Goal: Task Accomplishment & Management: Manage account settings

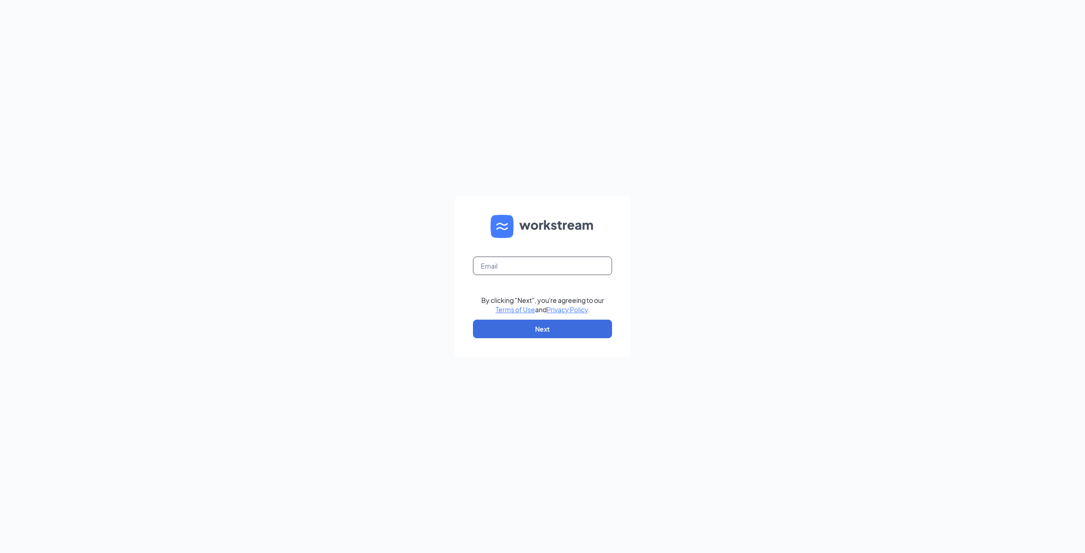
click at [504, 265] on input "text" at bounding box center [542, 265] width 139 height 19
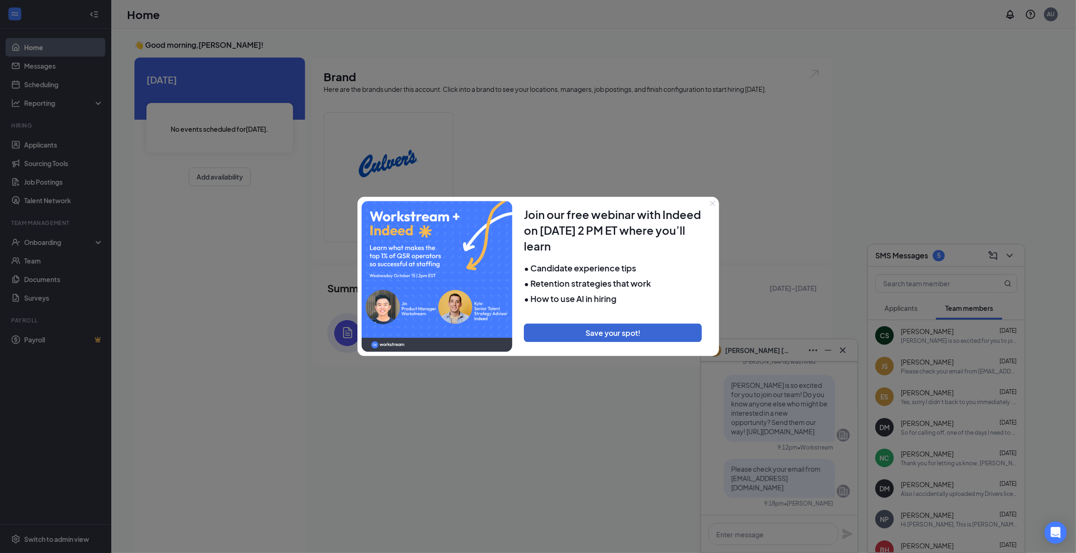
click at [711, 204] on icon "Close" at bounding box center [713, 203] width 6 height 6
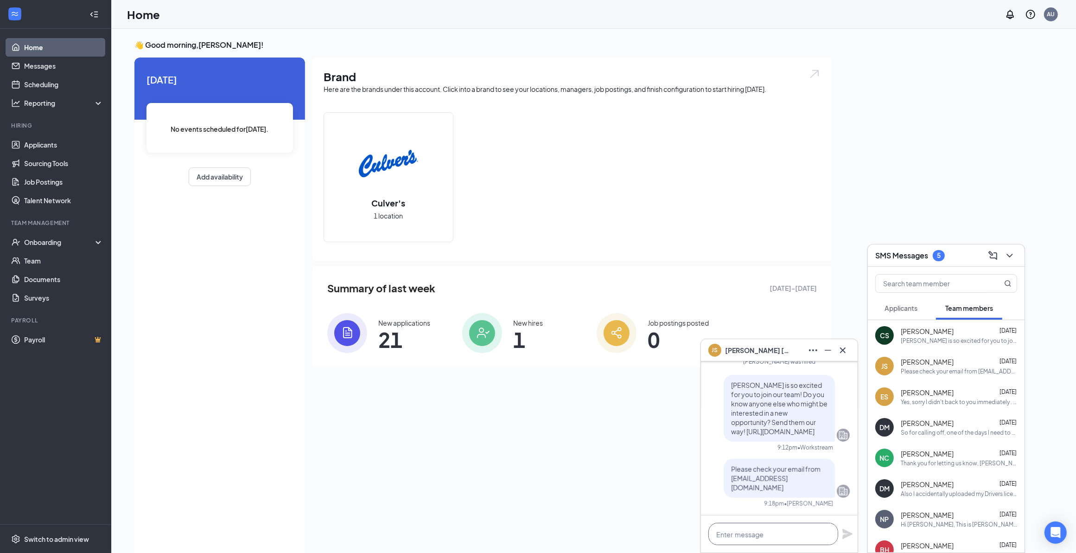
click at [779, 534] on textarea at bounding box center [773, 533] width 130 height 22
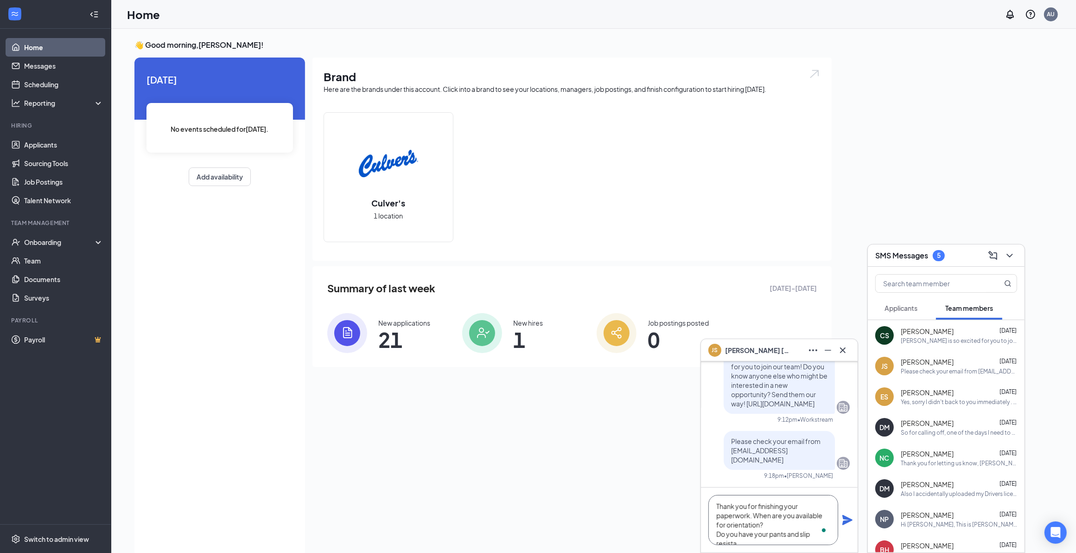
scroll to position [10, 0]
type textarea "Thank you for finishing your paperwork. When are you available for orientation?…"
click at [849, 516] on icon "Plane" at bounding box center [847, 519] width 11 height 11
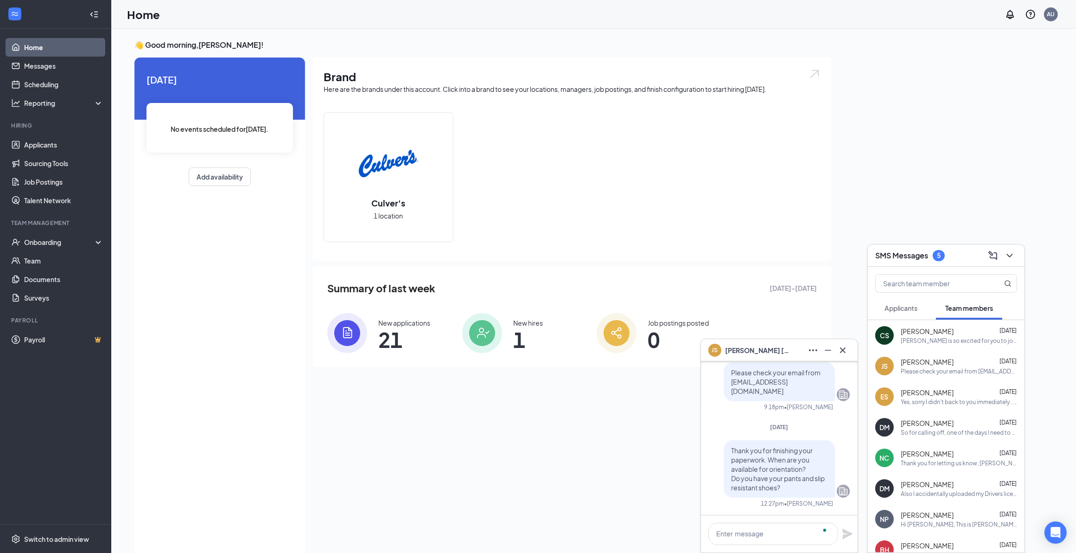
scroll to position [0, 0]
click at [30, 260] on link "Team" at bounding box center [63, 260] width 79 height 19
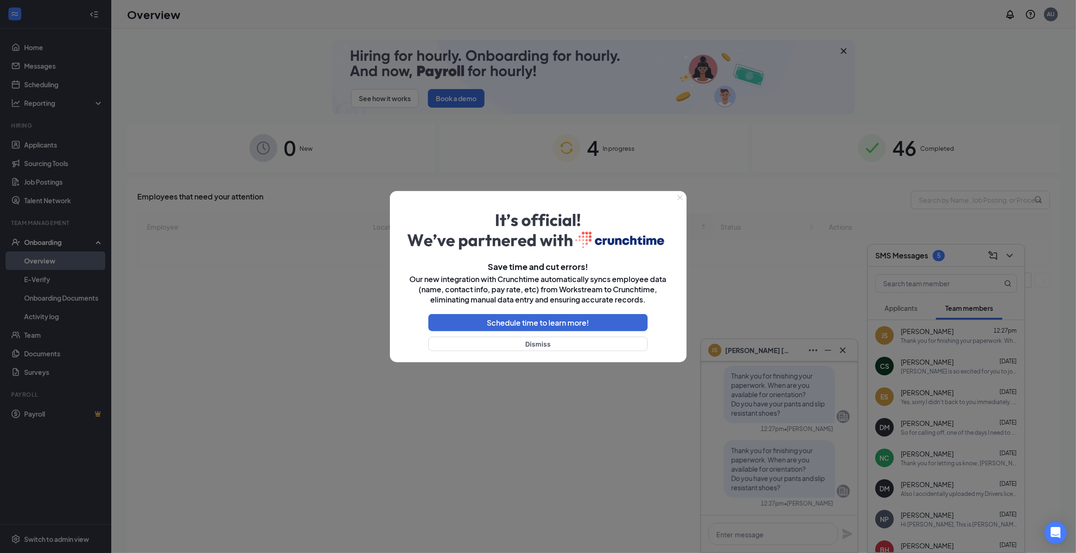
click at [1011, 256] on div at bounding box center [538, 276] width 1076 height 553
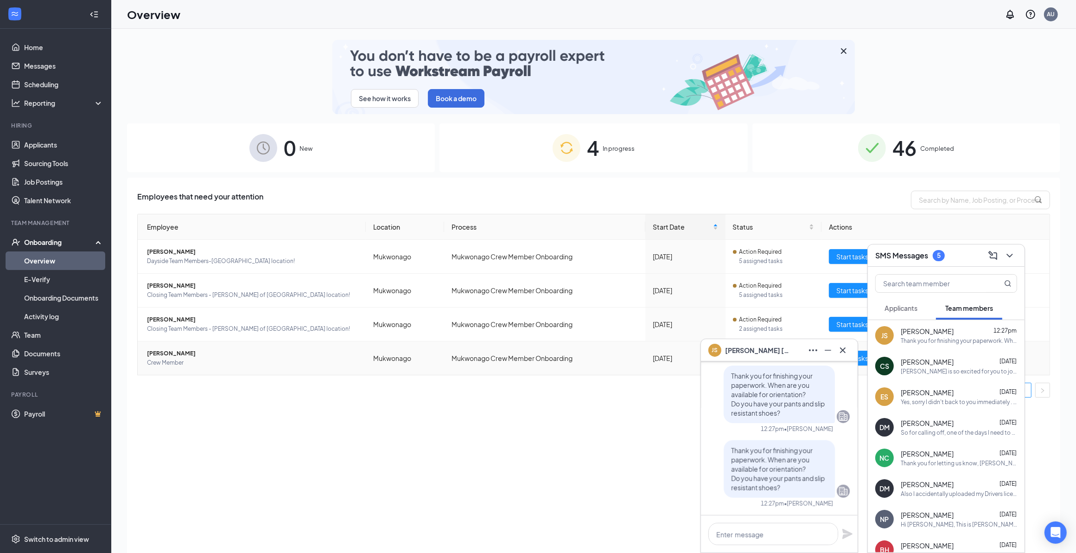
click at [174, 360] on span "Crew Member" at bounding box center [252, 362] width 211 height 9
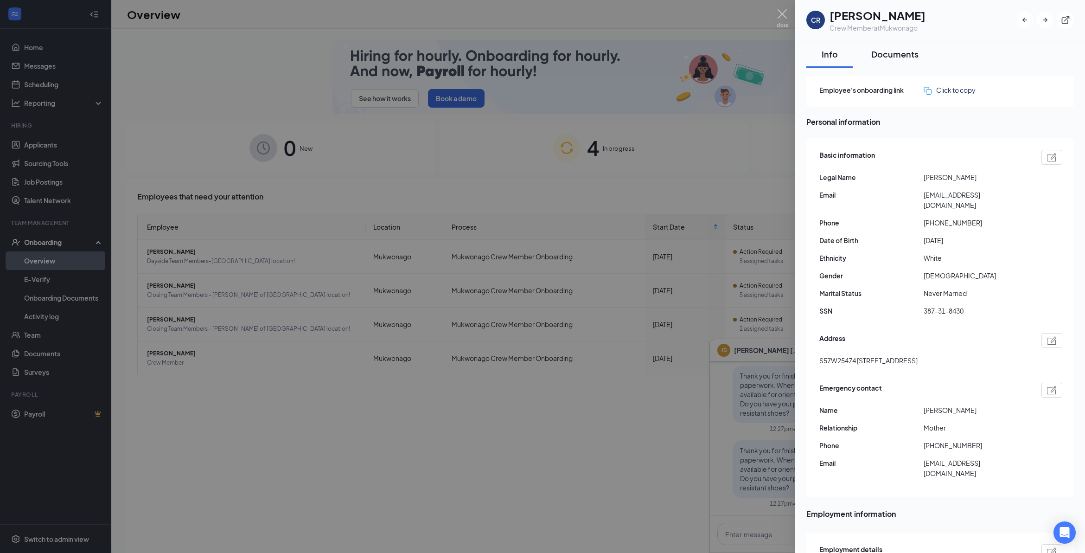
drag, startPoint x: 897, startPoint y: 50, endPoint x: 898, endPoint y: 58, distance: 8.9
click at [897, 49] on div "Documents" at bounding box center [894, 54] width 47 height 12
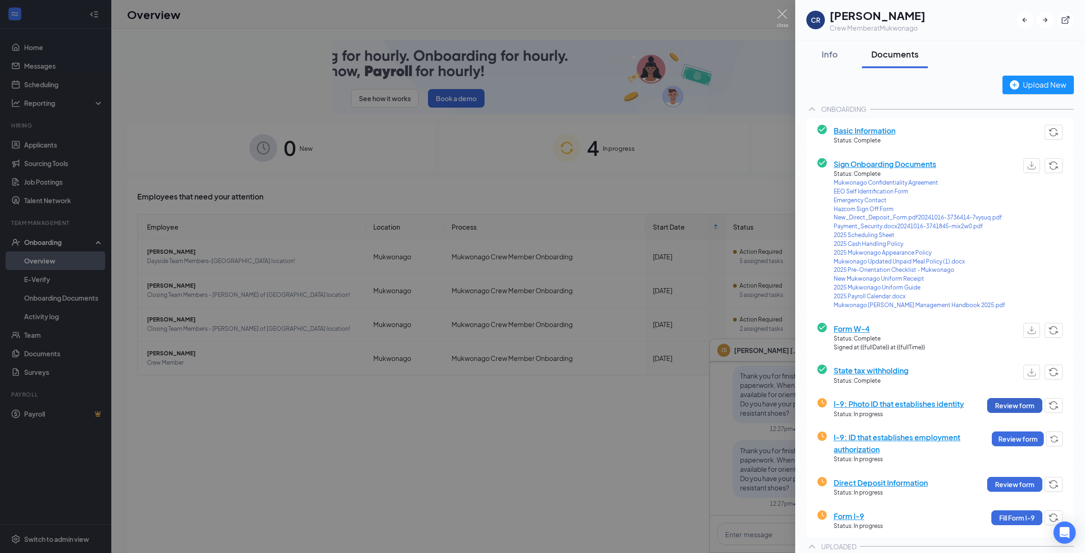
click at [994, 400] on button "Review form" at bounding box center [1014, 405] width 55 height 15
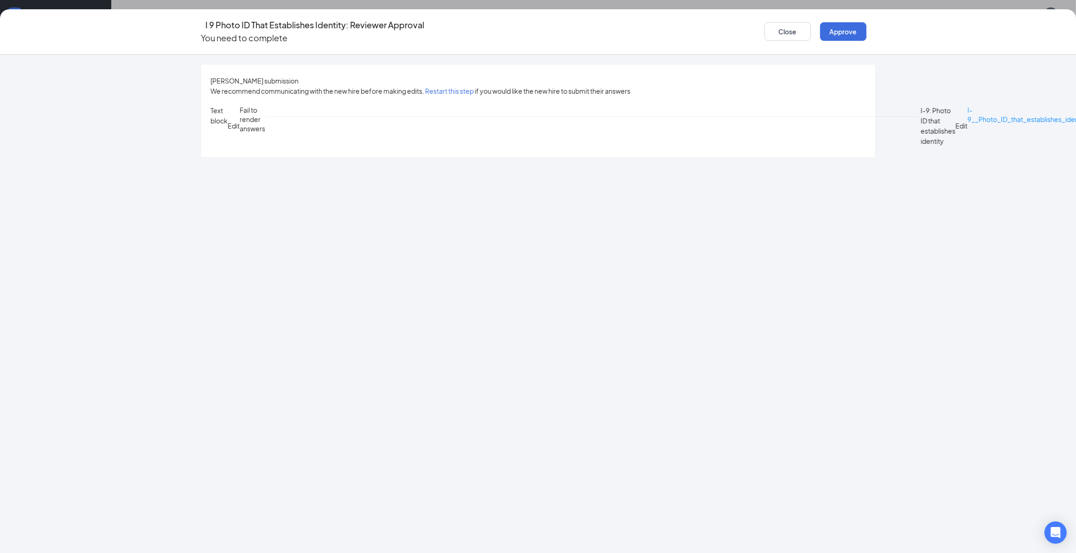
click at [466, 157] on div "Cam R Snider's submission We recommend communicating with the new hire before m…" at bounding box center [538, 110] width 674 height 93
click at [832, 25] on button "Approve" at bounding box center [843, 31] width 46 height 19
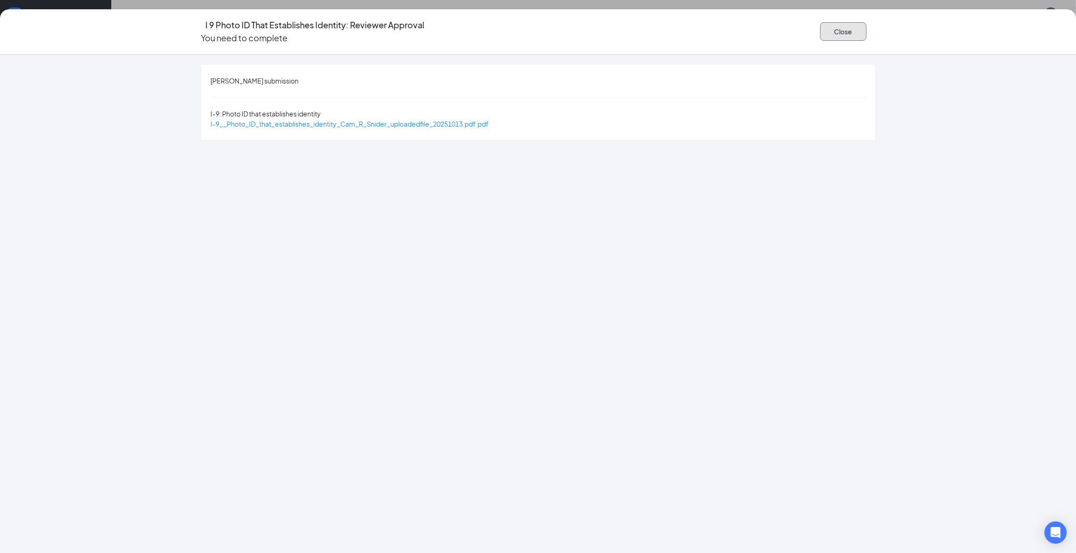
click at [845, 29] on button "Close" at bounding box center [843, 31] width 46 height 19
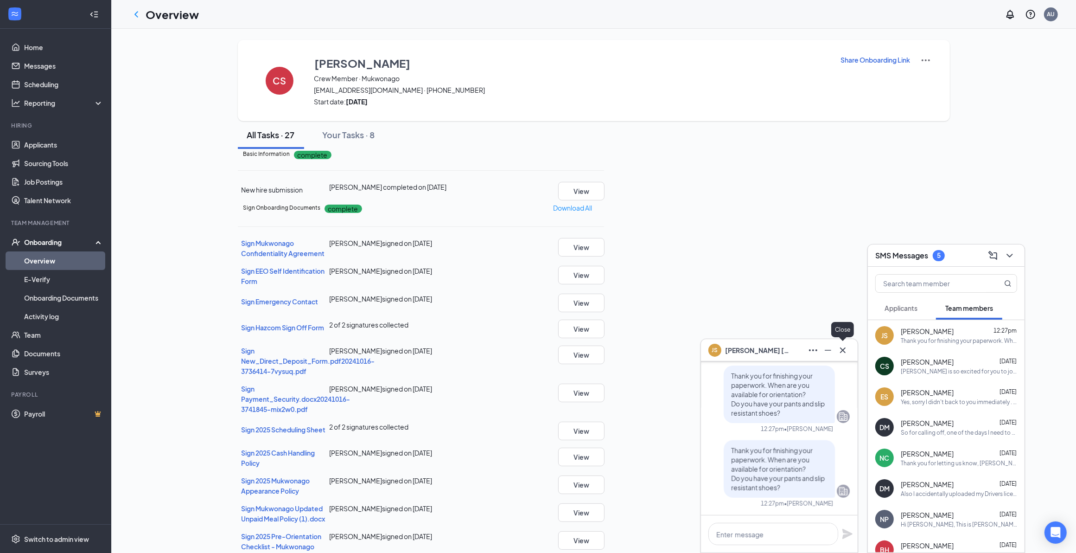
click at [847, 345] on icon "Cross" at bounding box center [842, 349] width 11 height 11
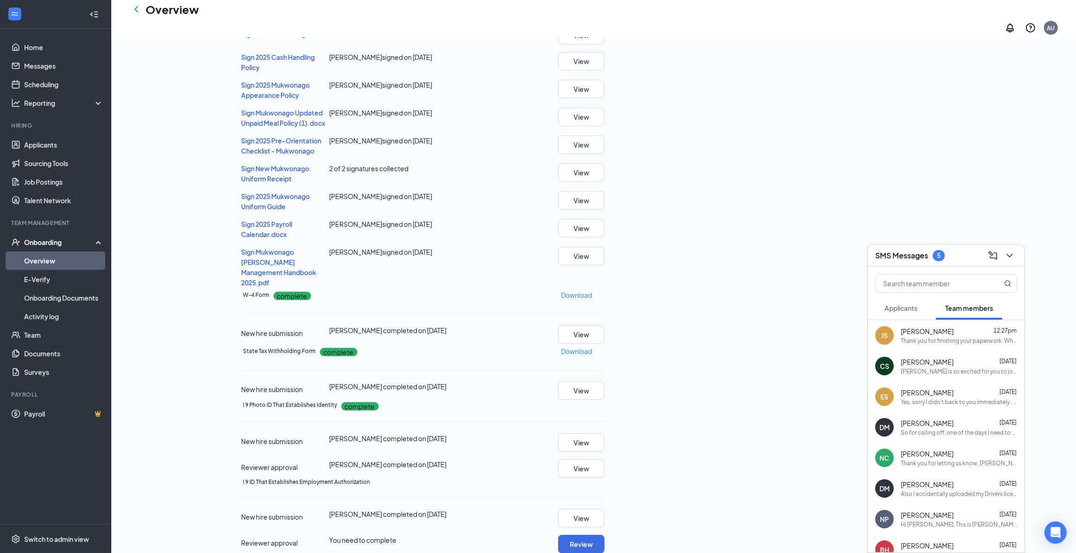
scroll to position [406, 0]
click at [1013, 252] on icon "ChevronDown" at bounding box center [1009, 255] width 11 height 11
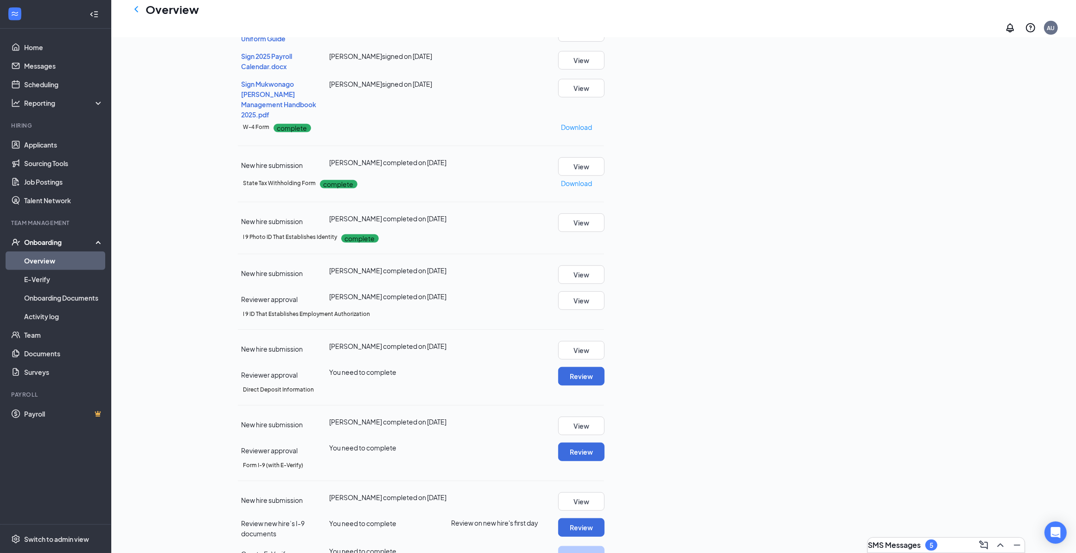
scroll to position [579, 0]
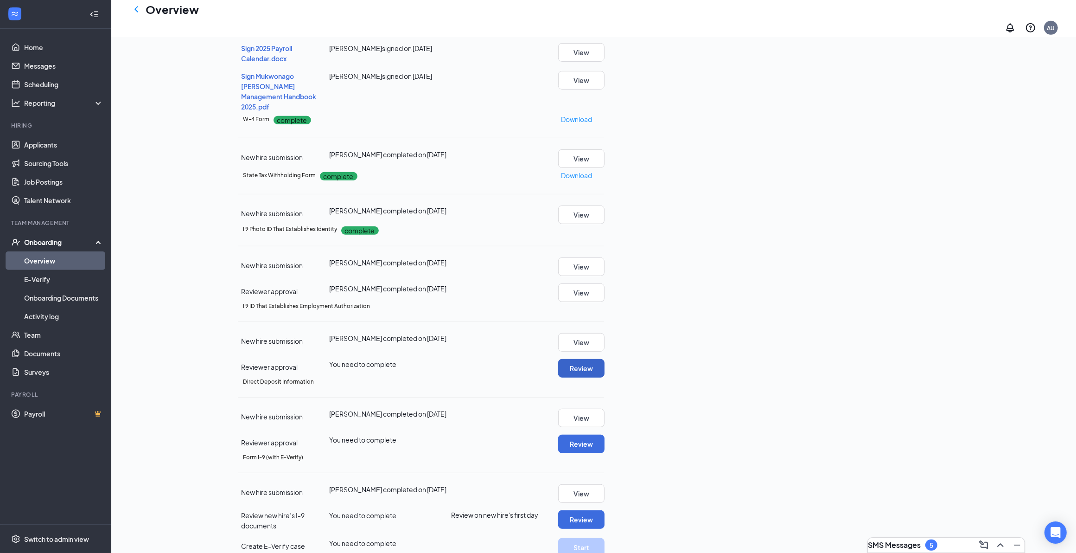
click at [605, 377] on button "Review" at bounding box center [581, 368] width 46 height 19
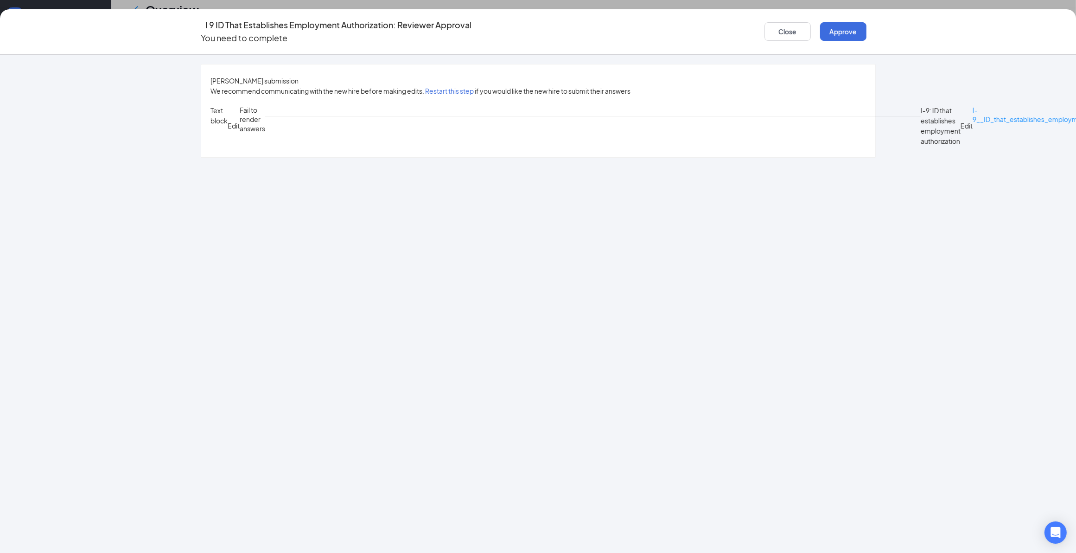
click at [471, 157] on div "Cam R Snider's submission We recommend communicating with the new hire before m…" at bounding box center [538, 110] width 674 height 93
click at [448, 86] on button "Restart this step" at bounding box center [449, 91] width 49 height 10
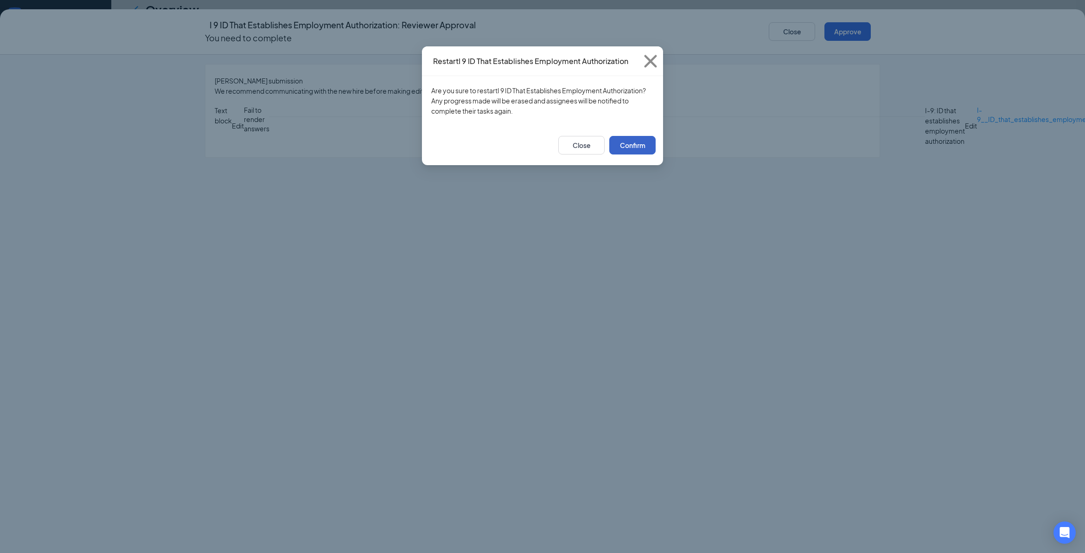
click at [619, 137] on button "Confirm" at bounding box center [632, 145] width 46 height 19
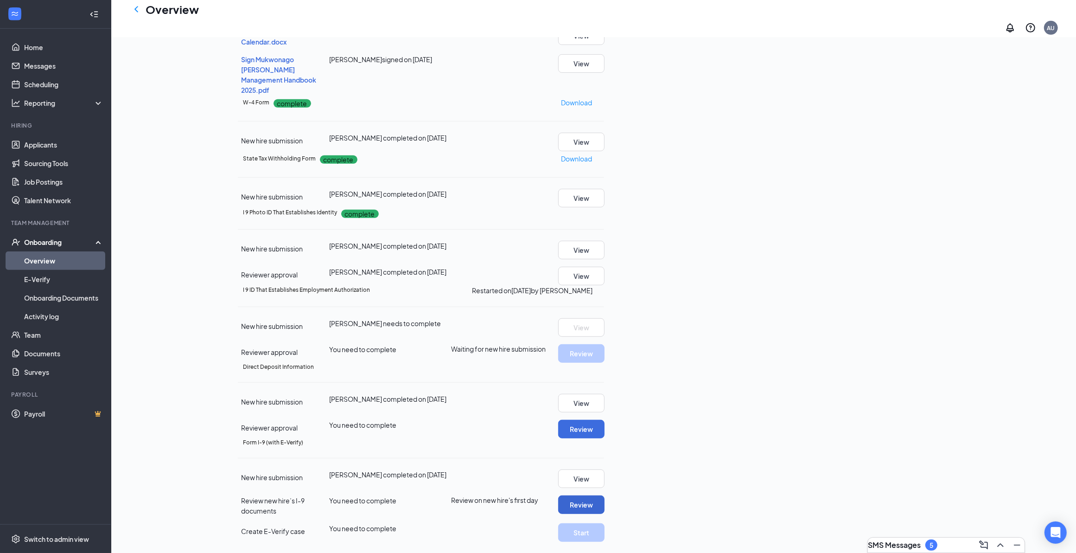
scroll to position [661, 0]
drag, startPoint x: 911, startPoint y: 547, endPoint x: 908, endPoint y: 539, distance: 9.0
click at [910, 547] on div "SMS Messages 5" at bounding box center [946, 544] width 157 height 15
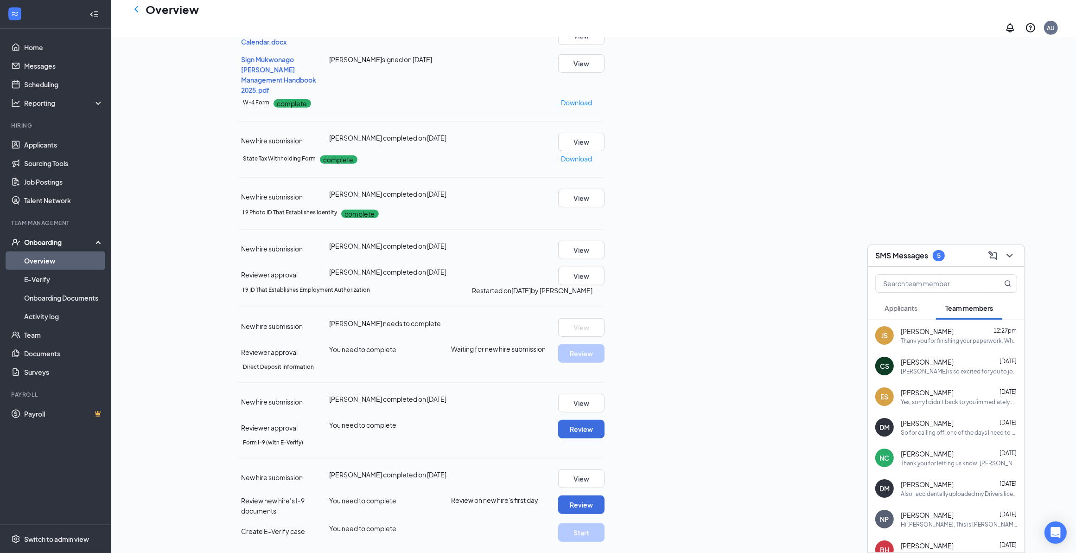
click at [936, 364] on span "Cam Snider" at bounding box center [927, 361] width 53 height 9
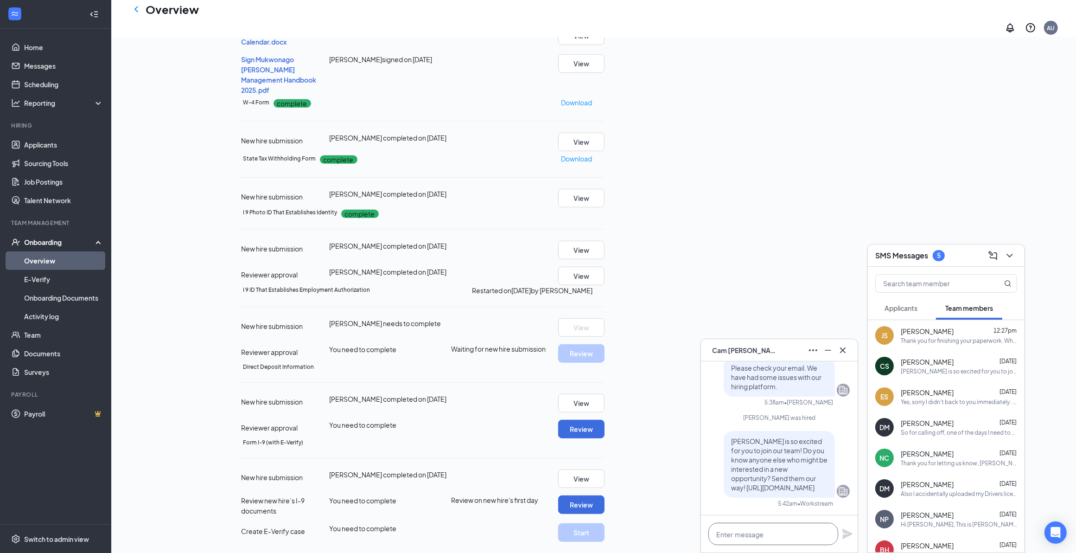
click at [732, 528] on textarea at bounding box center [773, 533] width 130 height 22
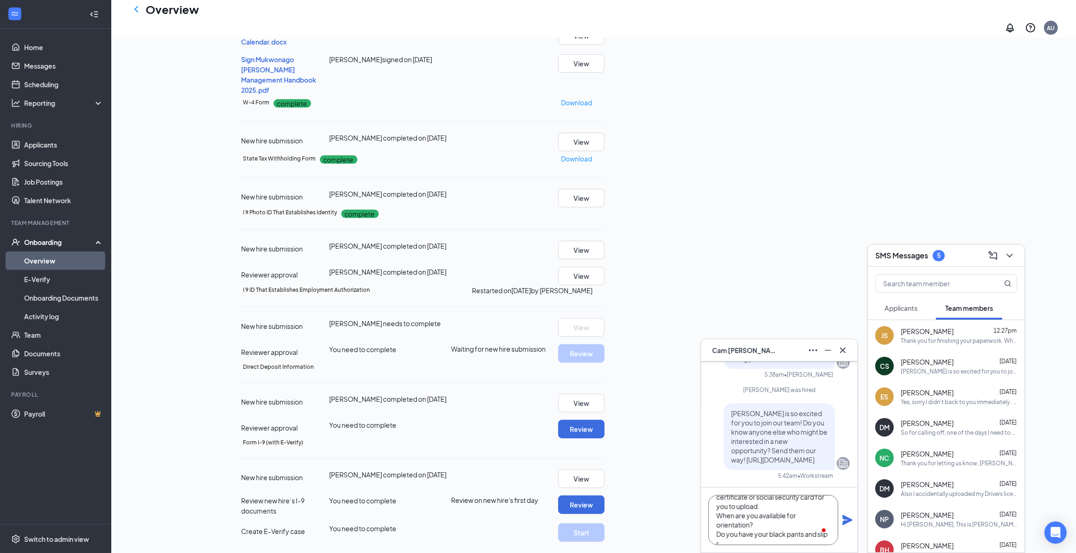
scroll to position [0, 0]
type textarea "Hey Cam, thank you for doing your paperwork so quickly. I do need another form …"
click at [846, 519] on icon "Plane" at bounding box center [847, 519] width 11 height 11
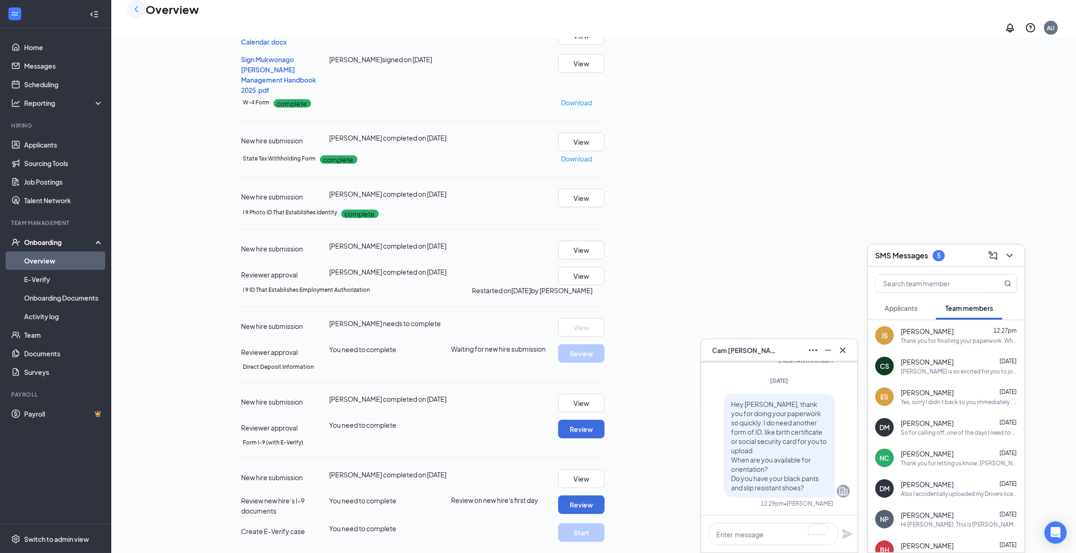
click at [136, 15] on icon "ChevronLeft" at bounding box center [136, 9] width 11 height 11
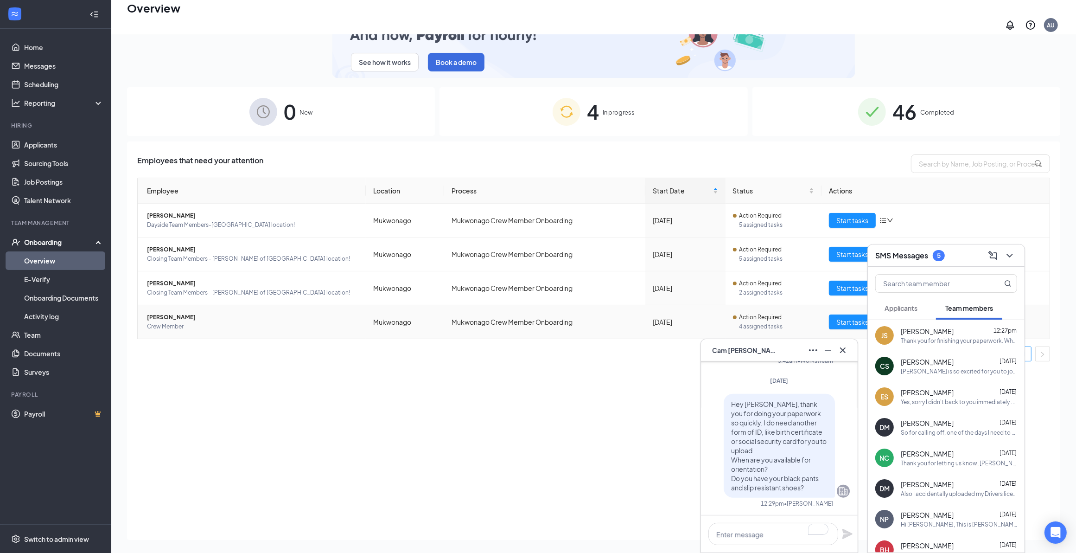
click at [226, 322] on span "Crew Member" at bounding box center [252, 326] width 211 height 9
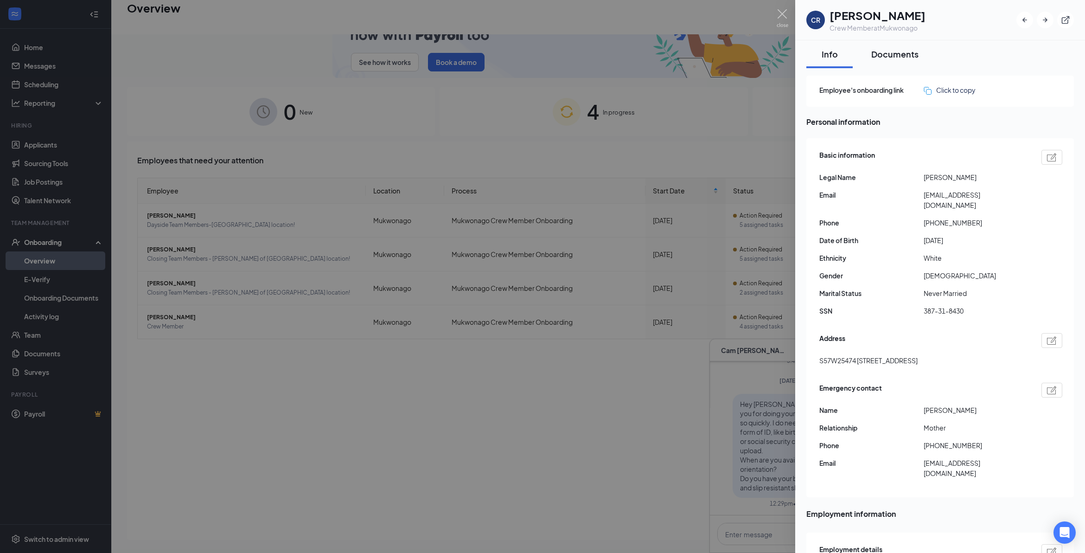
click at [895, 61] on button "Documents" at bounding box center [895, 54] width 66 height 28
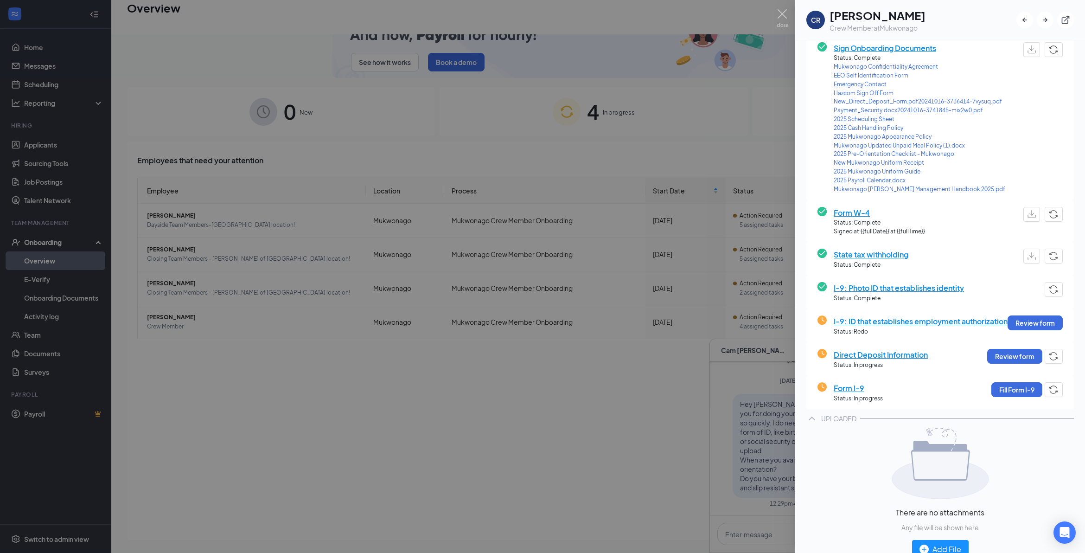
click at [870, 360] on span "Direct Deposit Information" at bounding box center [881, 355] width 94 height 12
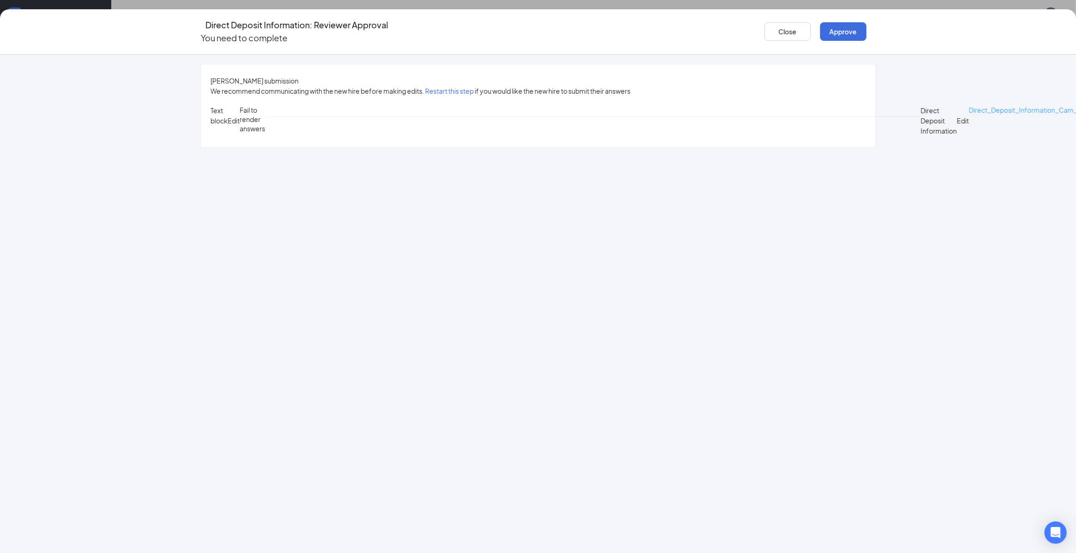
click at [969, 114] on span "Direct_Deposit_Information_Cam_R_Snider_uploadedfile_20251013.pdf.pdf" at bounding box center [1088, 110] width 238 height 8
click at [444, 86] on button "Restart this step" at bounding box center [449, 91] width 49 height 10
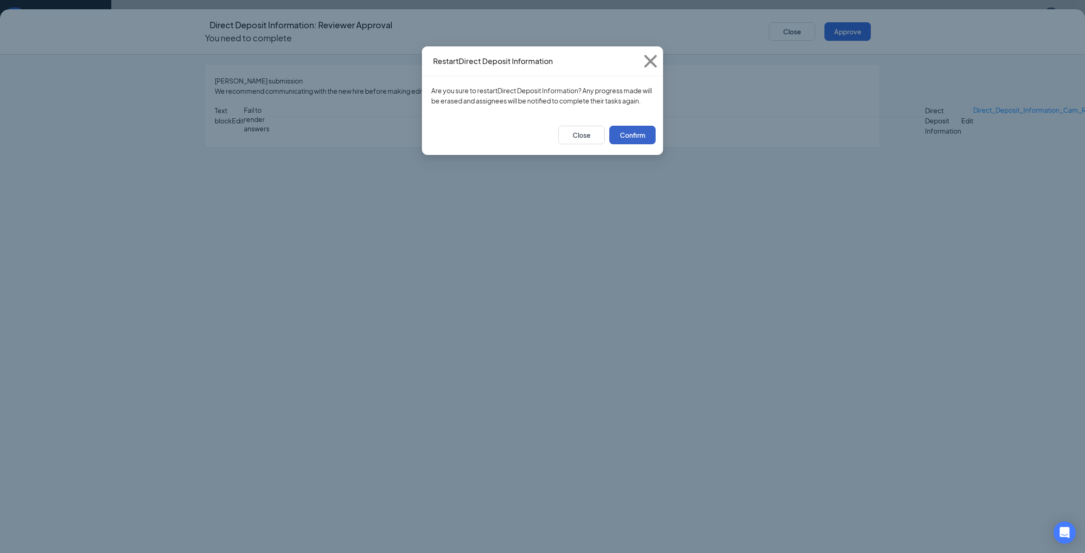
click at [627, 138] on button "Confirm" at bounding box center [632, 135] width 46 height 19
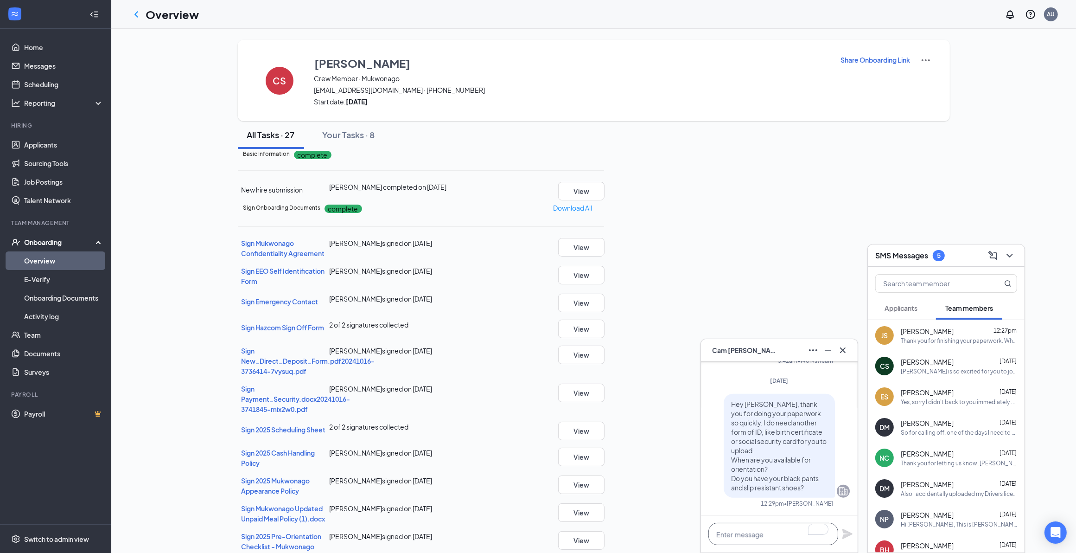
click at [777, 531] on textarea "To enrich screen reader interactions, please activate Accessibility in Grammarl…" at bounding box center [773, 533] width 130 height 22
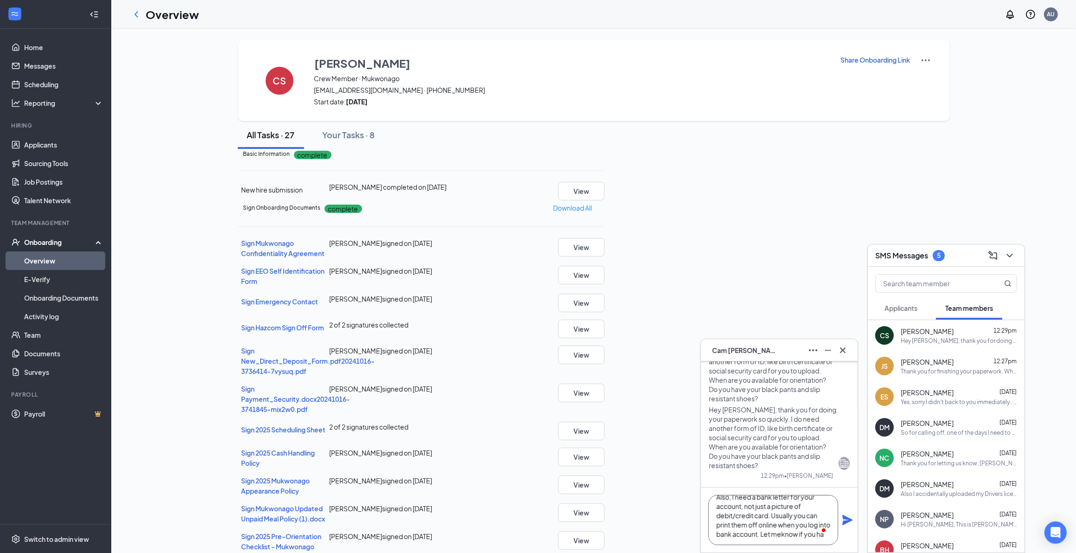
scroll to position [19, 0]
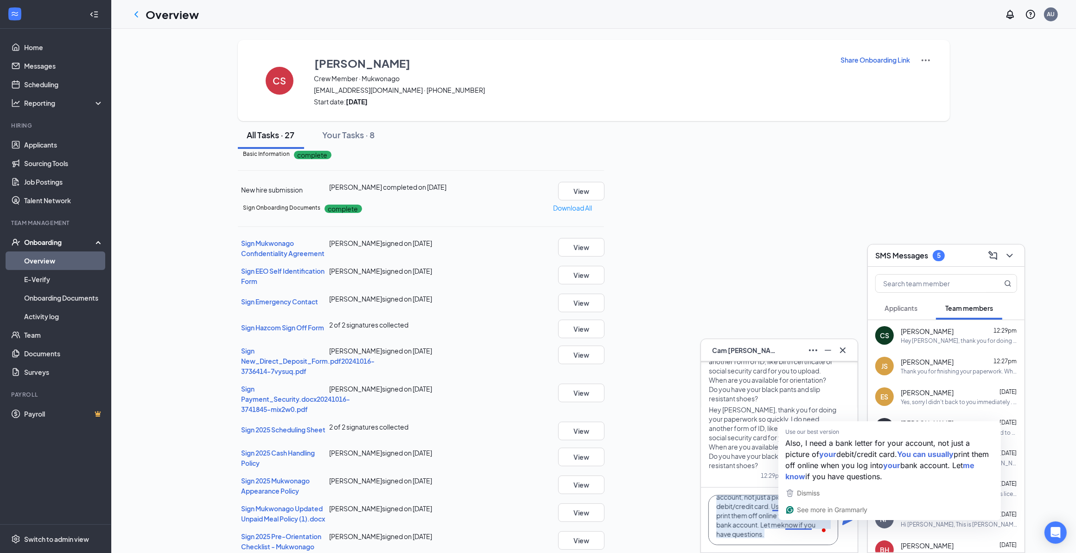
click at [797, 528] on textarea "Also, I need a bank letter for your account, not just a picture of debit/credit…" at bounding box center [773, 520] width 130 height 50
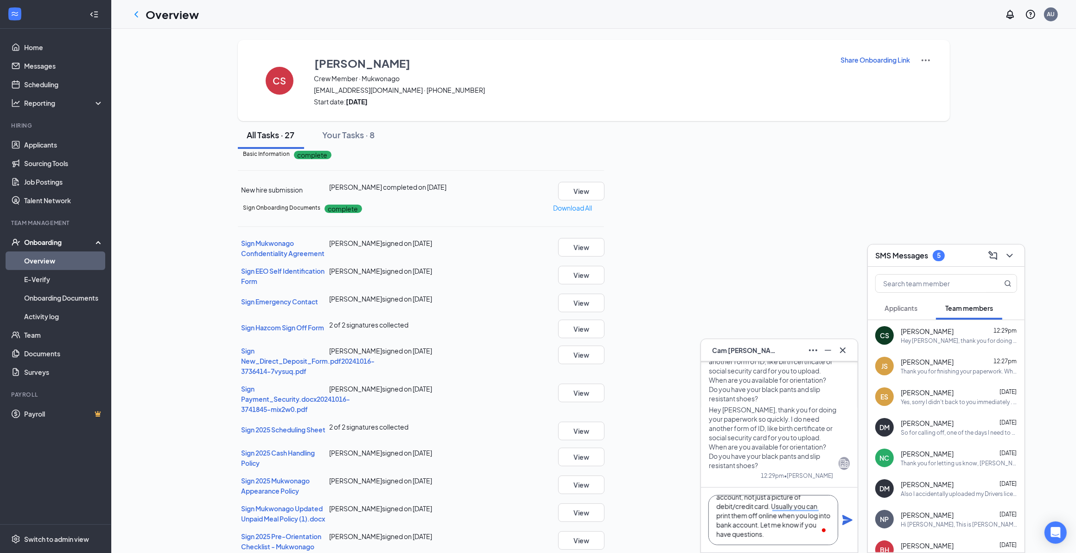
type textarea "Also, I need a bank letter for your account, not just a picture of debit/credit…"
click at [848, 522] on icon "Plane" at bounding box center [847, 519] width 11 height 11
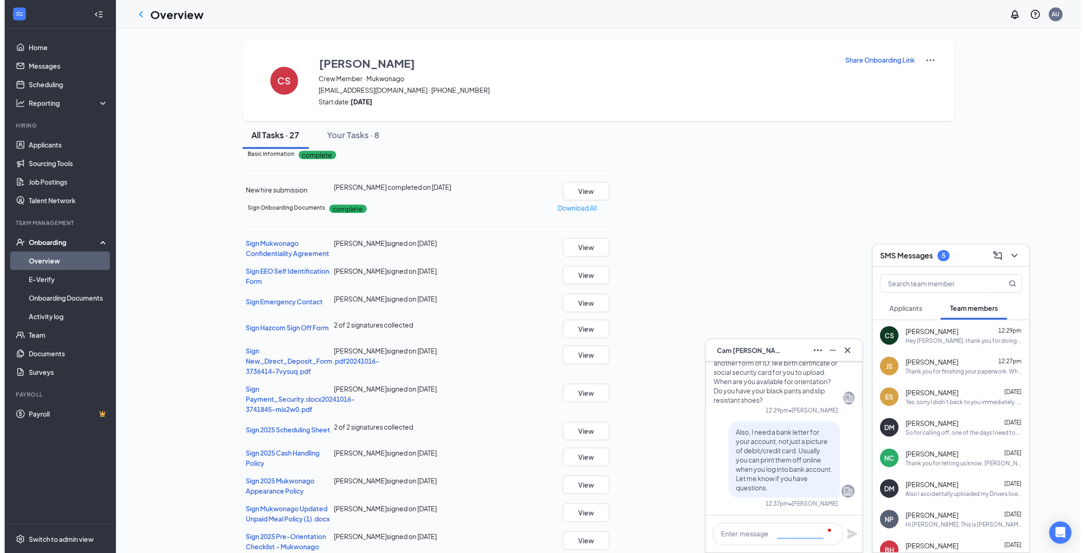
scroll to position [0, 0]
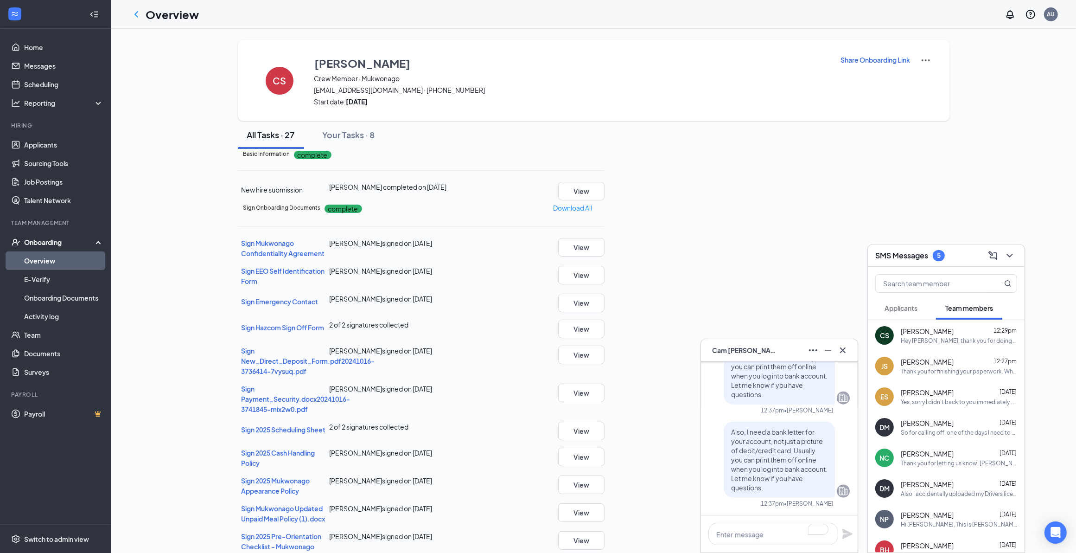
drag, startPoint x: 133, startPoint y: 15, endPoint x: 145, endPoint y: 19, distance: 13.1
click at [133, 14] on icon "ChevronLeft" at bounding box center [136, 14] width 11 height 11
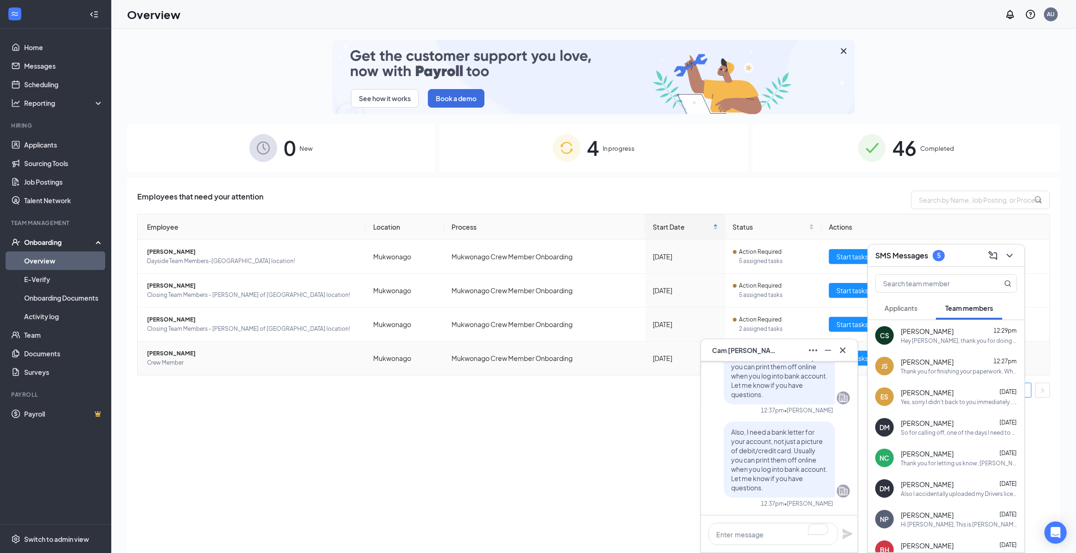
click at [168, 367] on span "Crew Member" at bounding box center [252, 362] width 211 height 9
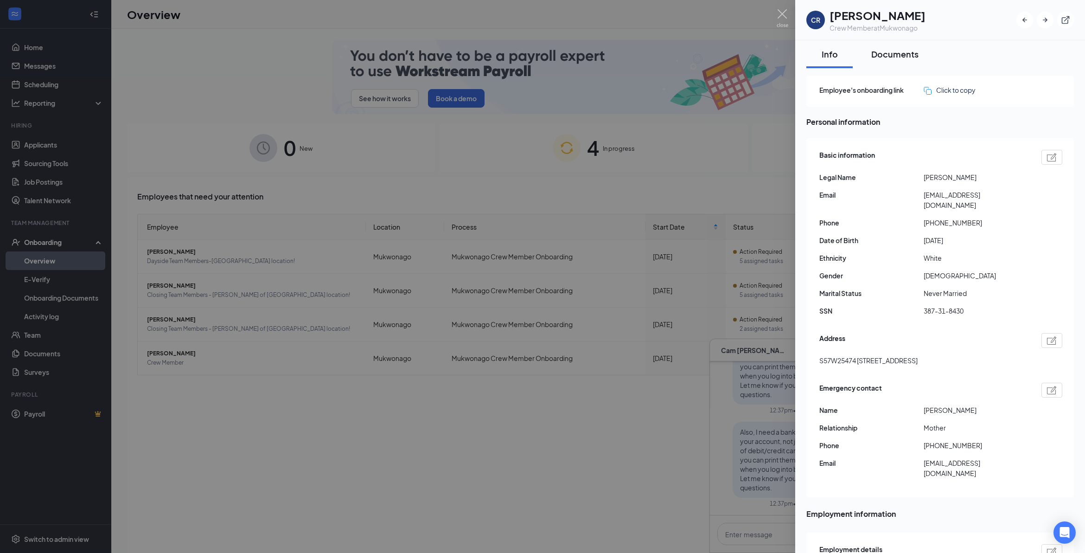
click at [893, 51] on div "Documents" at bounding box center [894, 54] width 47 height 12
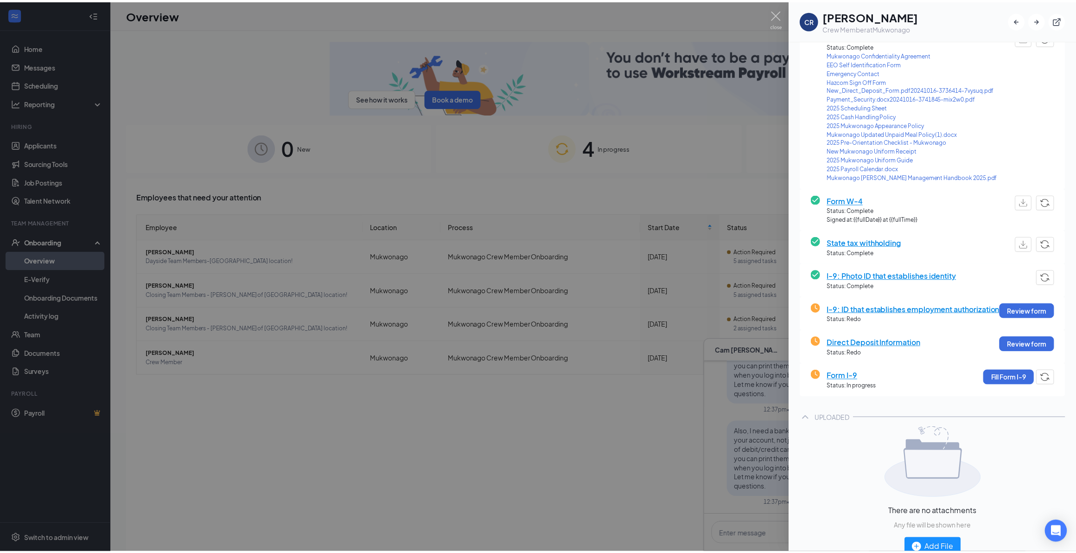
scroll to position [137, 0]
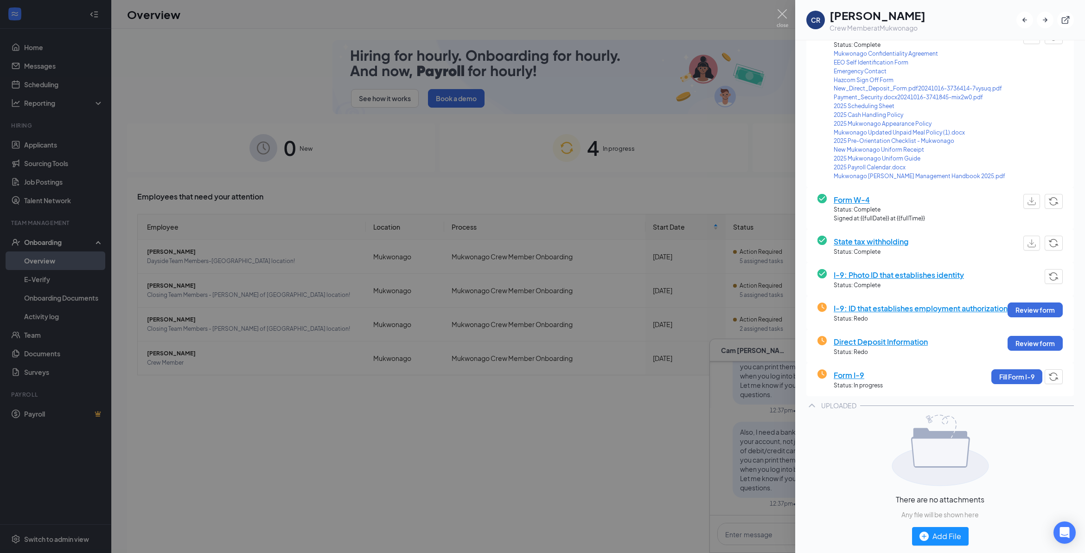
drag, startPoint x: 600, startPoint y: 461, endPoint x: 356, endPoint y: 408, distance: 250.1
click at [597, 461] on div at bounding box center [542, 276] width 1085 height 553
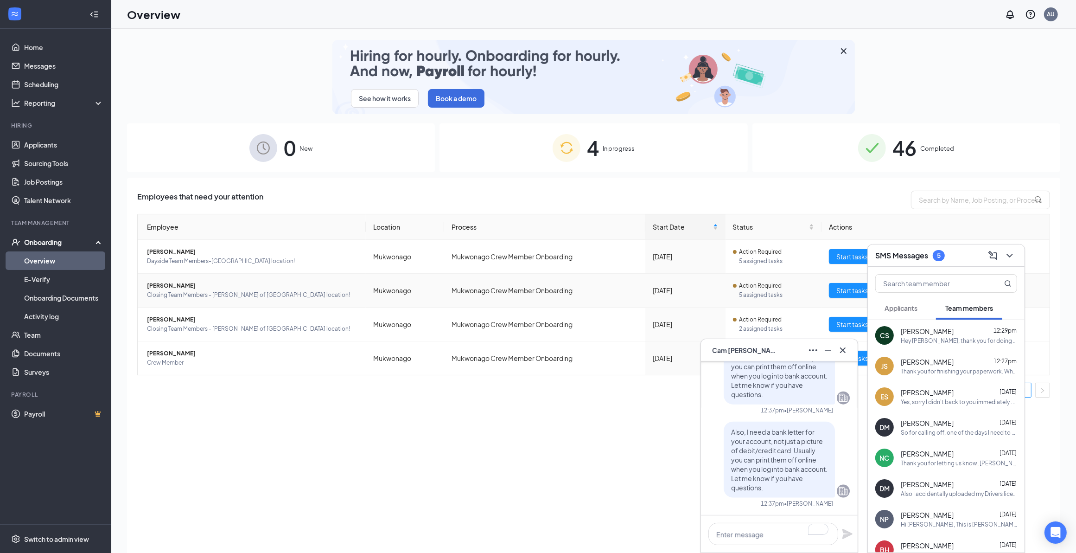
click at [173, 278] on td "Brett Hoppe Closing Team Members - Culver's of Mukwonago location!" at bounding box center [252, 291] width 228 height 34
click at [175, 291] on span "Closing Team Members - Culver's of Mukwonago location!" at bounding box center [252, 294] width 211 height 9
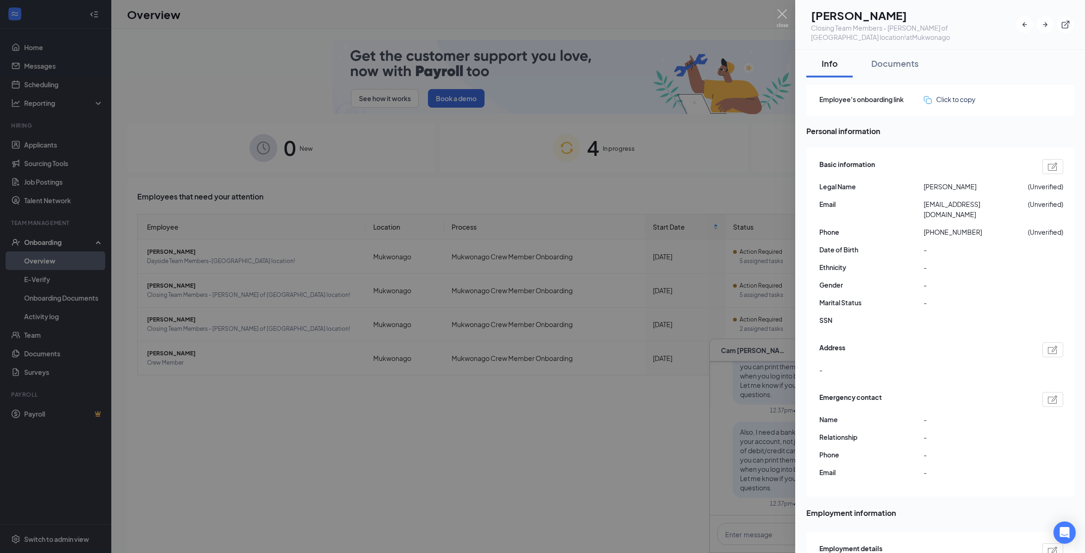
click at [778, 8] on div at bounding box center [542, 276] width 1085 height 553
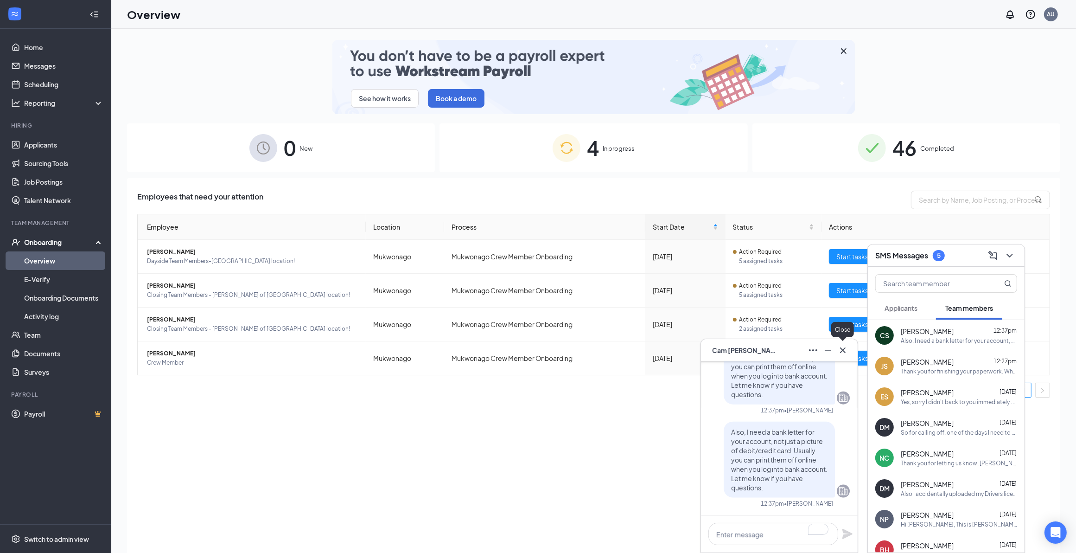
click at [842, 348] on icon "Cross" at bounding box center [842, 349] width 11 height 11
